Goal: Transaction & Acquisition: Purchase product/service

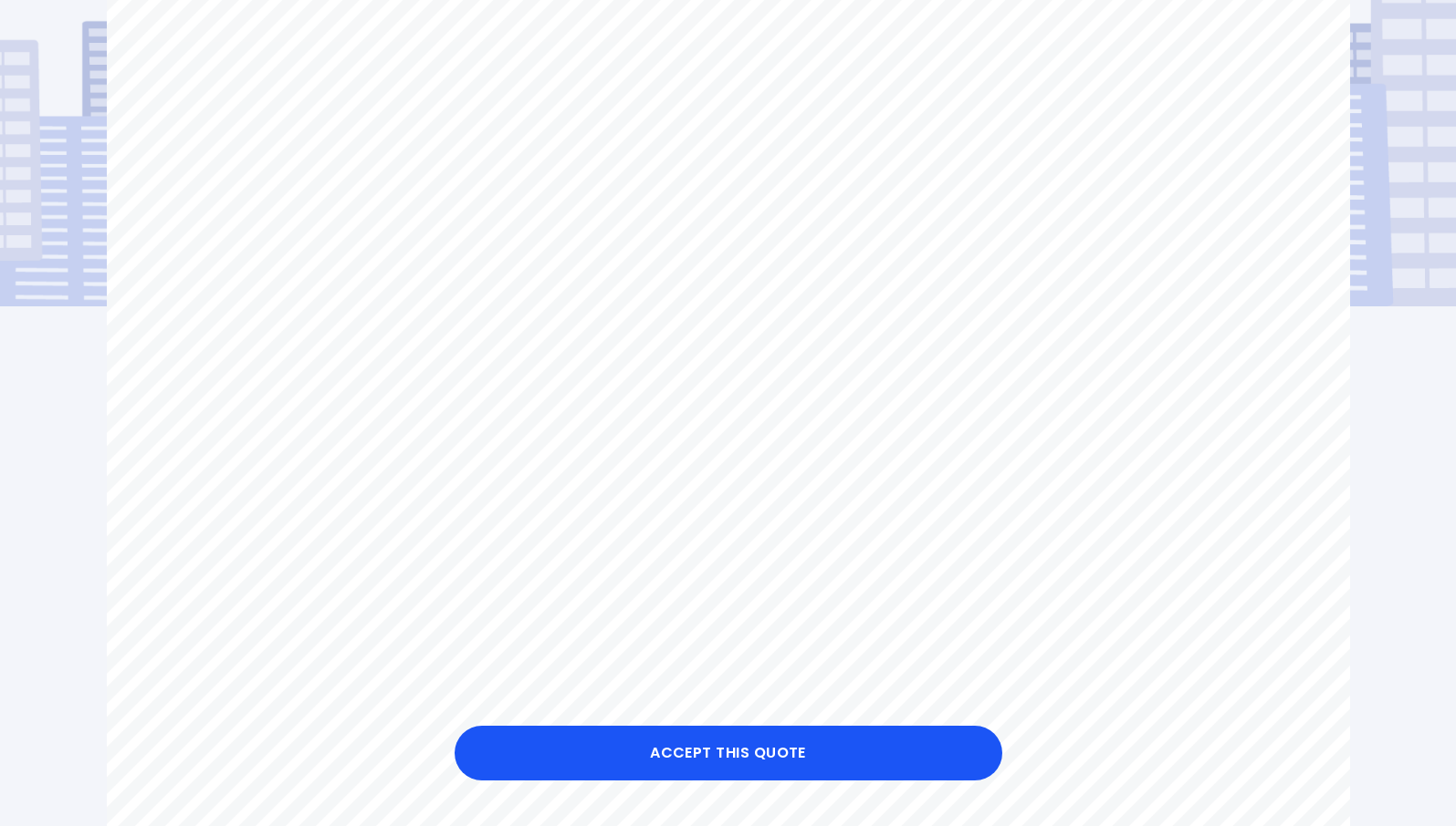
scroll to position [205, 0]
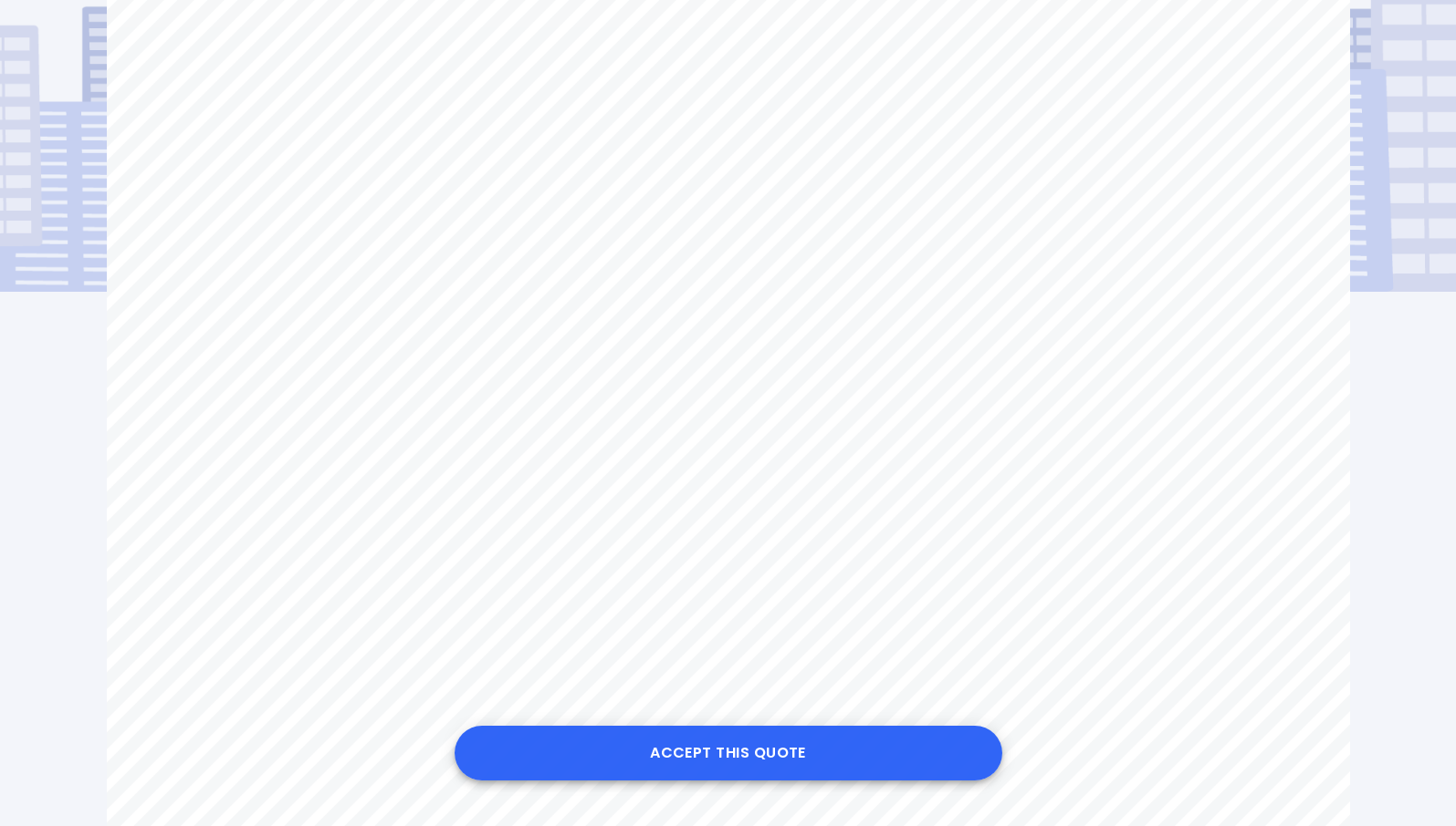
click at [837, 739] on button "Accept this Quote" at bounding box center [728, 753] width 547 height 55
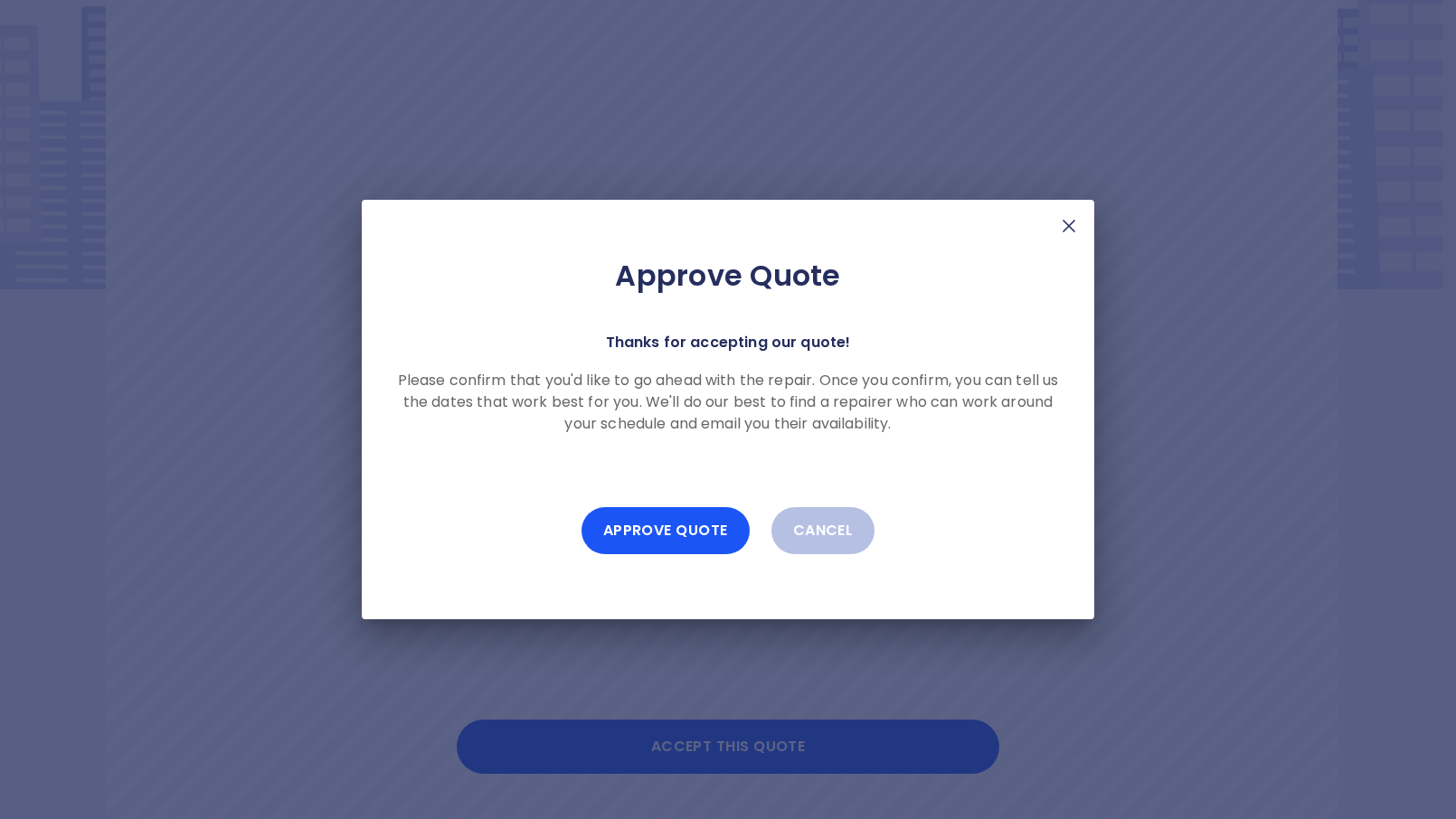
click at [1069, 230] on img at bounding box center [1069, 225] width 22 height 22
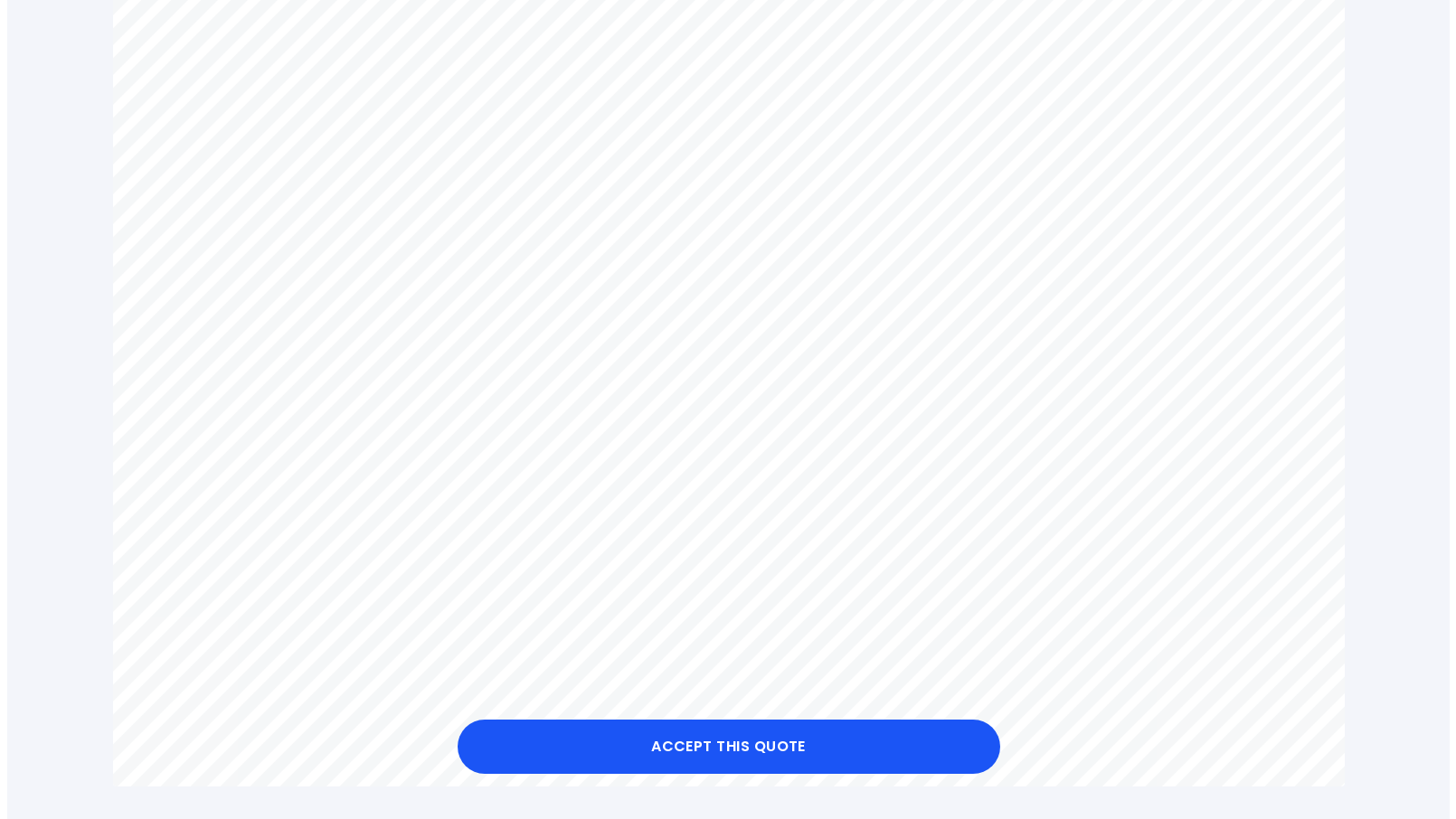
scroll to position [993, 0]
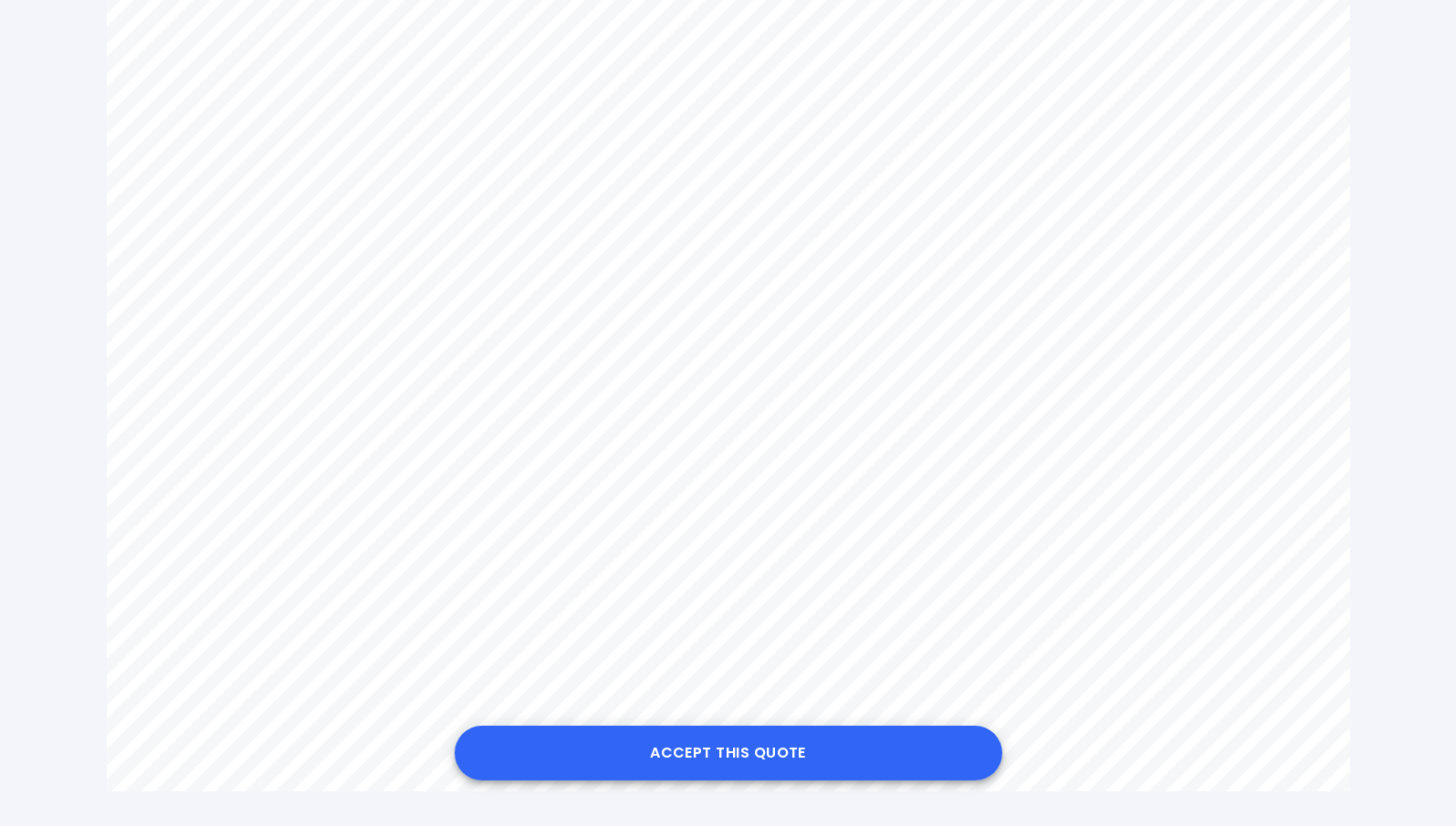
click at [798, 748] on button "Accept this Quote" at bounding box center [728, 753] width 547 height 55
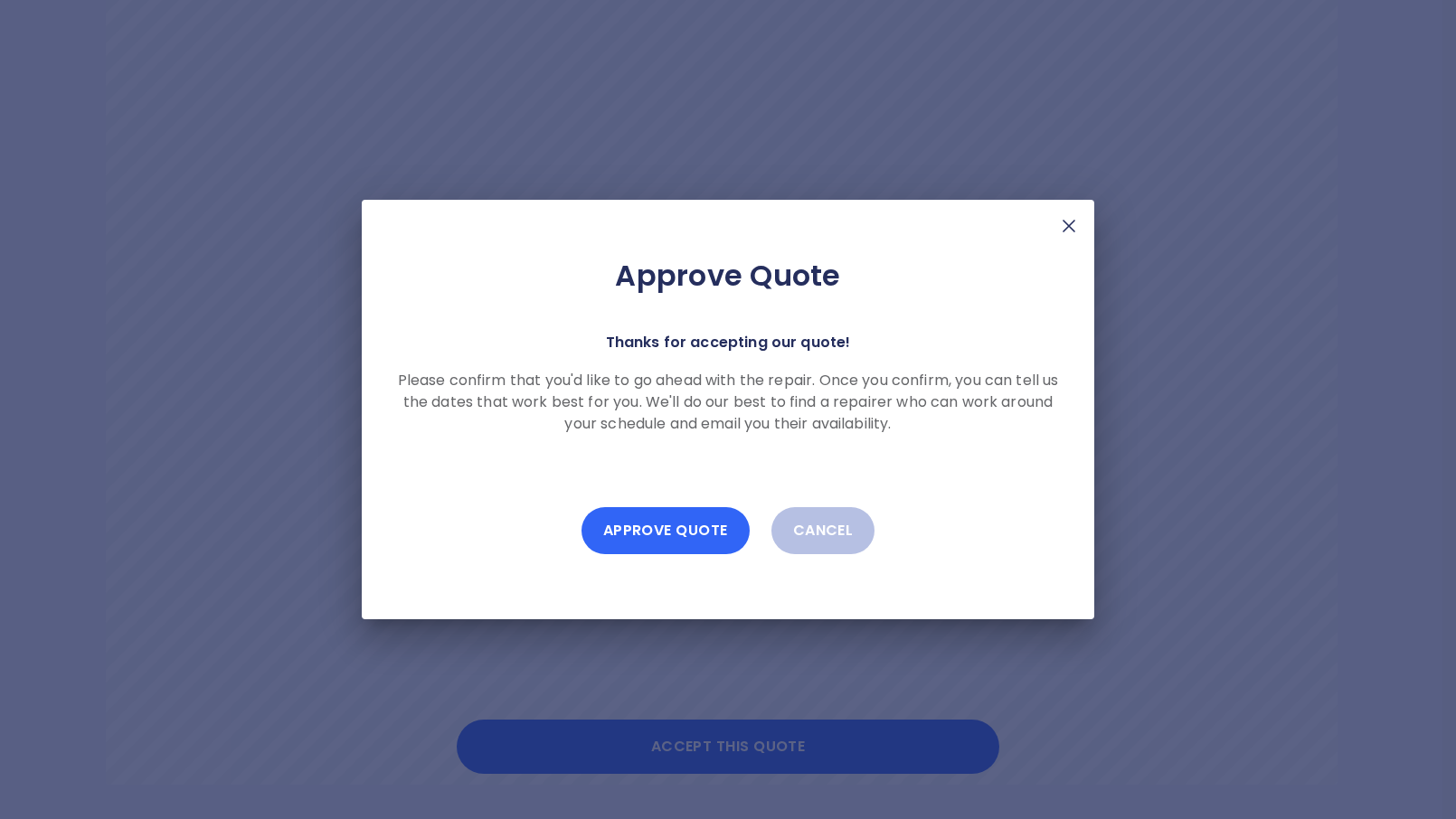
click at [716, 538] on button "Approve Quote" at bounding box center [665, 531] width 168 height 47
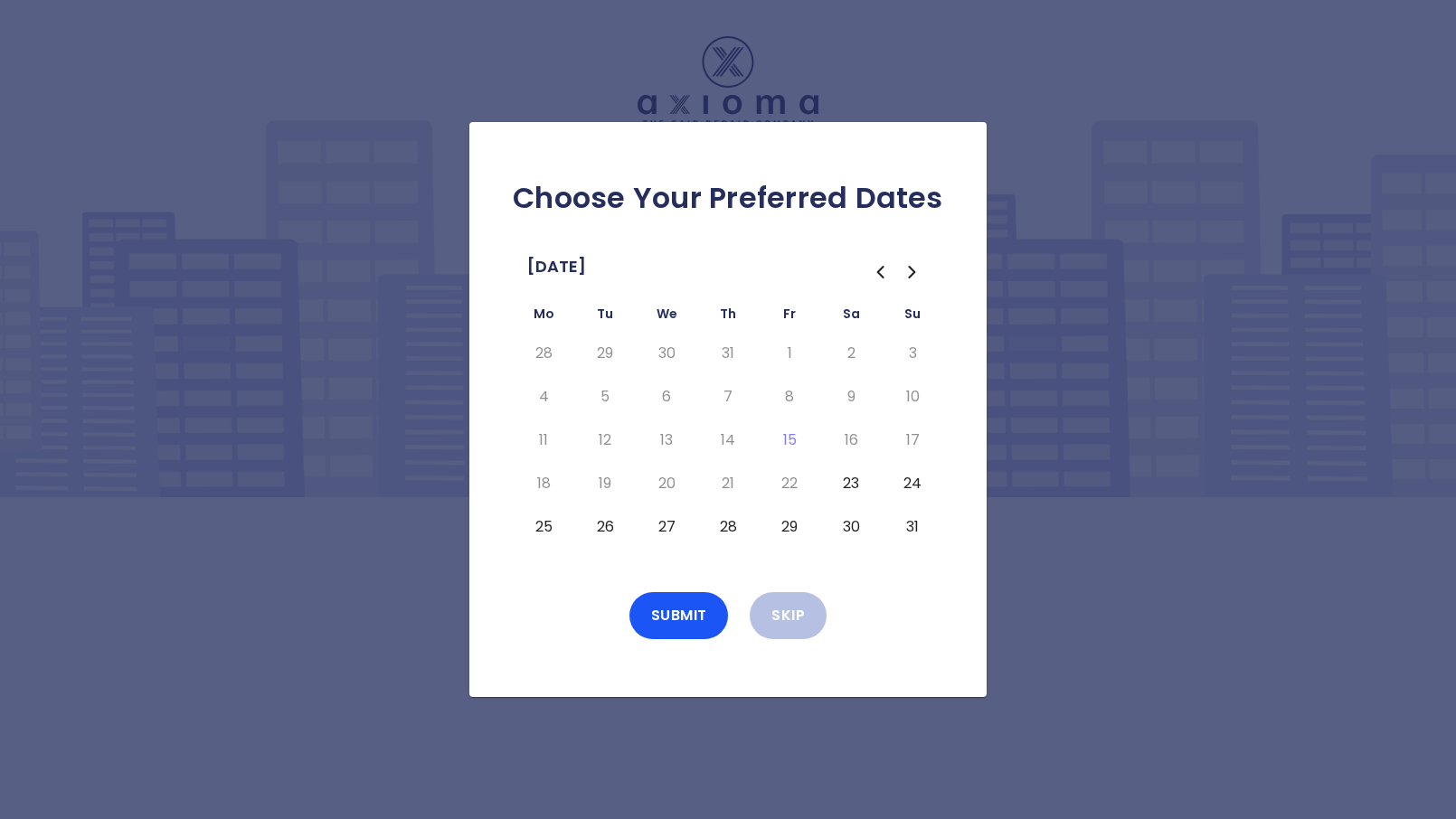
drag, startPoint x: 856, startPoint y: 487, endPoint x: 891, endPoint y: 486, distance: 35.0
click at [856, 487] on button "23" at bounding box center [851, 483] width 33 height 29
click at [905, 479] on button "24" at bounding box center [912, 483] width 33 height 29
click at [546, 523] on button "25" at bounding box center [543, 527] width 33 height 29
click at [605, 523] on button "26" at bounding box center [605, 527] width 33 height 29
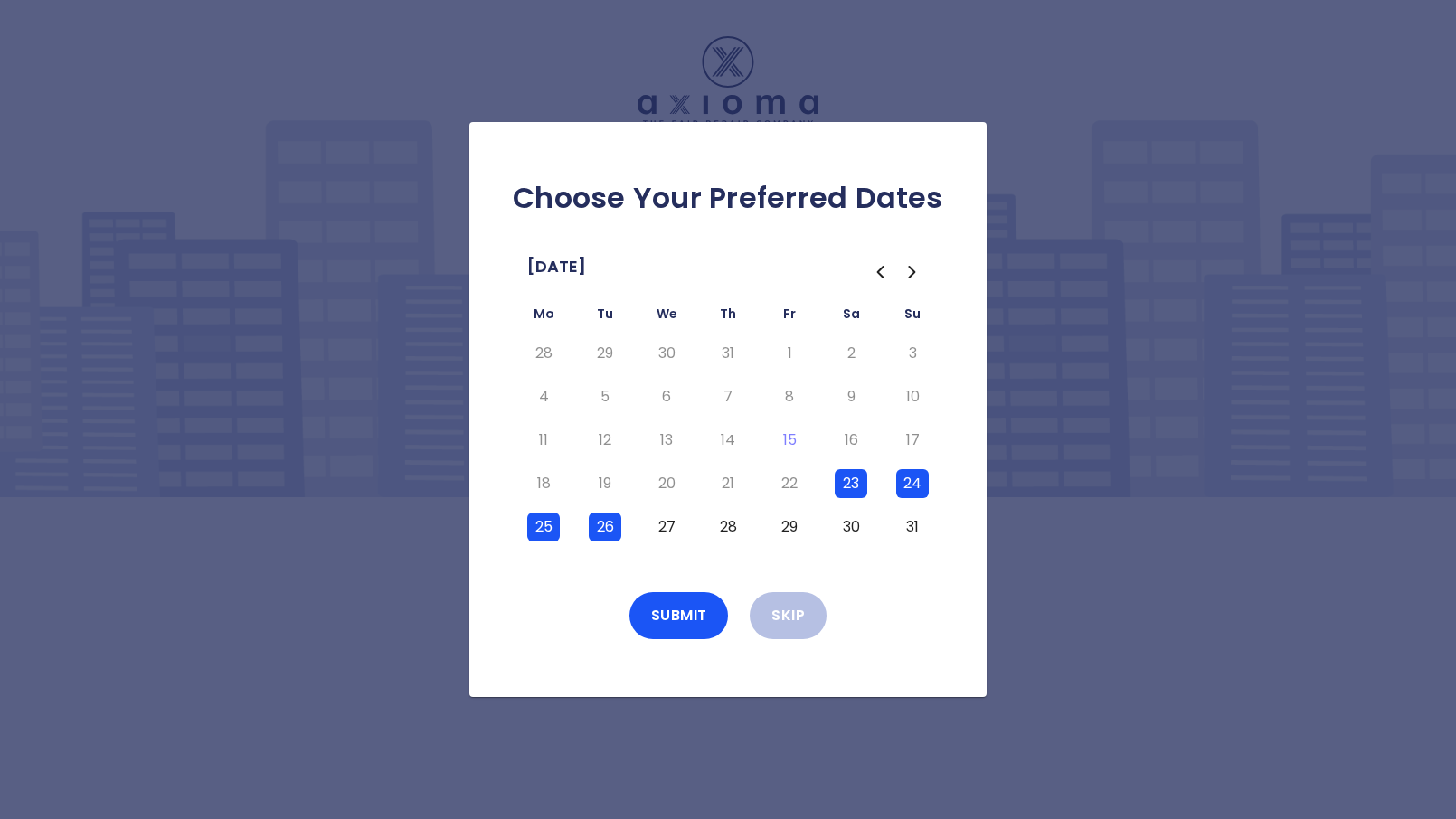
click at [673, 528] on button "27" at bounding box center [666, 527] width 33 height 29
click at [720, 527] on button "28" at bounding box center [728, 527] width 33 height 29
click at [698, 616] on button "Submit" at bounding box center [679, 615] width 99 height 47
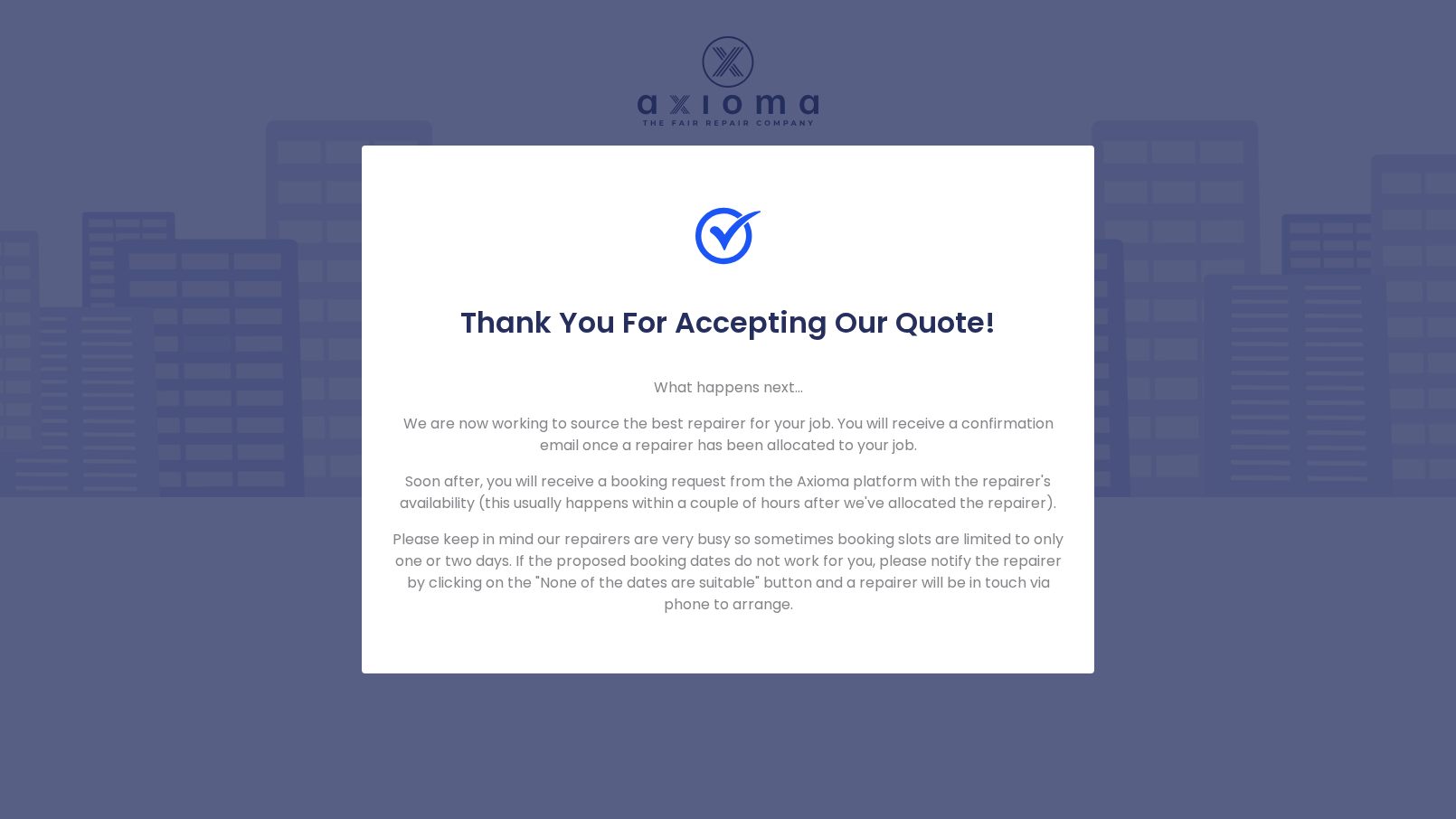
click at [997, 112] on div "Thank You For Accepting Our Quote! What happens next... We are now working to s…" at bounding box center [728, 409] width 1456 height 819
click at [1134, 384] on div "Thank You For Accepting Our Quote! What happens next... We are now working to s…" at bounding box center [728, 409] width 1456 height 819
